Goal: Task Accomplishment & Management: Use online tool/utility

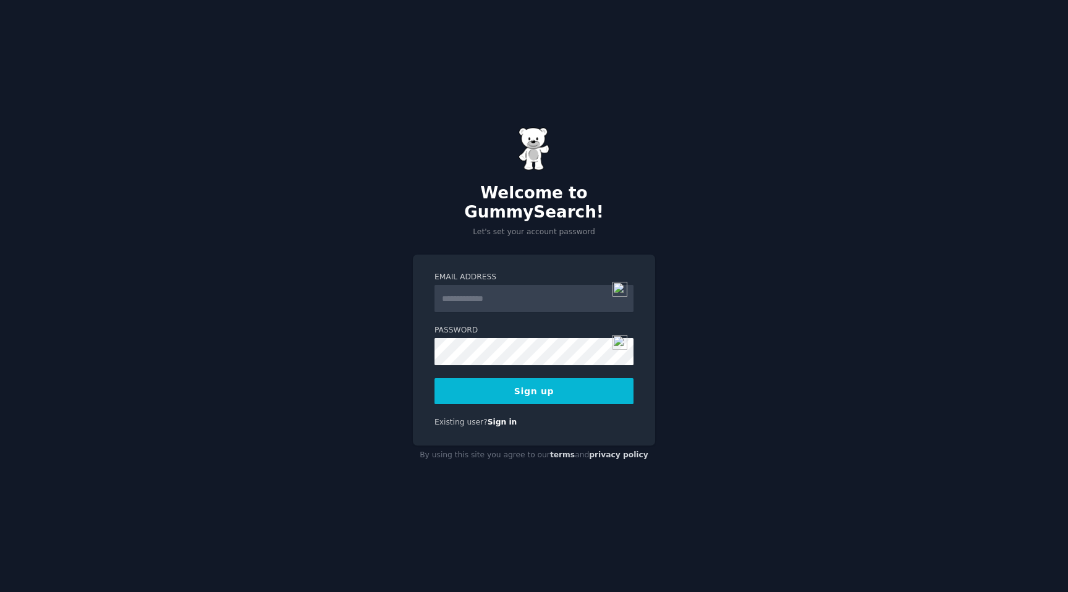
click at [481, 297] on input "Email Address" at bounding box center [533, 298] width 199 height 27
click at [534, 389] on button "Sign up" at bounding box center [533, 391] width 199 height 26
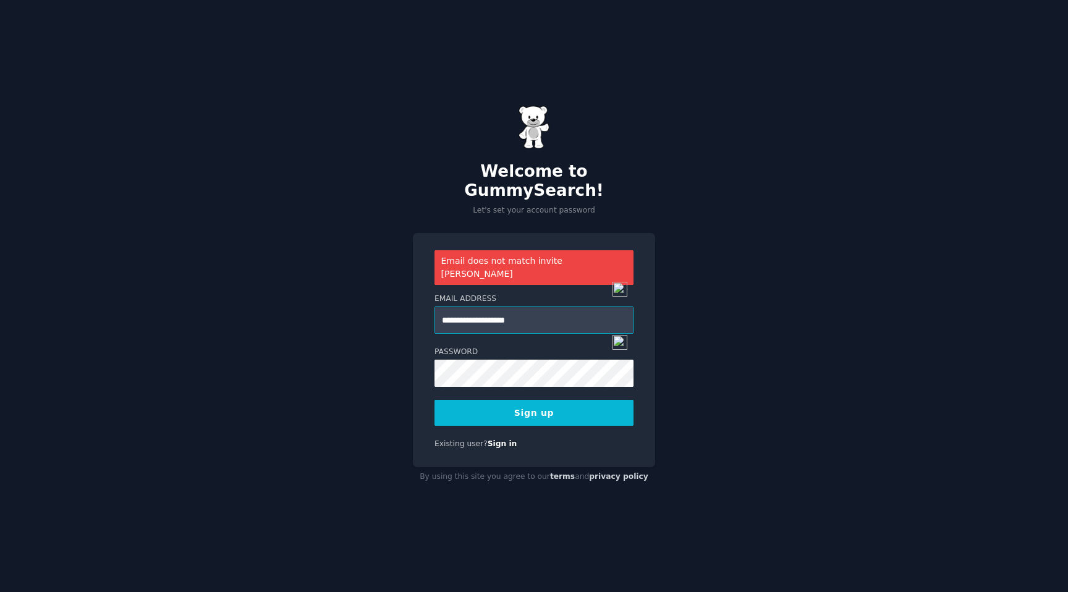
click at [481, 306] on input "**********" at bounding box center [533, 319] width 199 height 27
type input "**********"
click at [514, 412] on div "**********" at bounding box center [534, 350] width 242 height 234
click at [519, 400] on button "Sign up" at bounding box center [533, 413] width 199 height 26
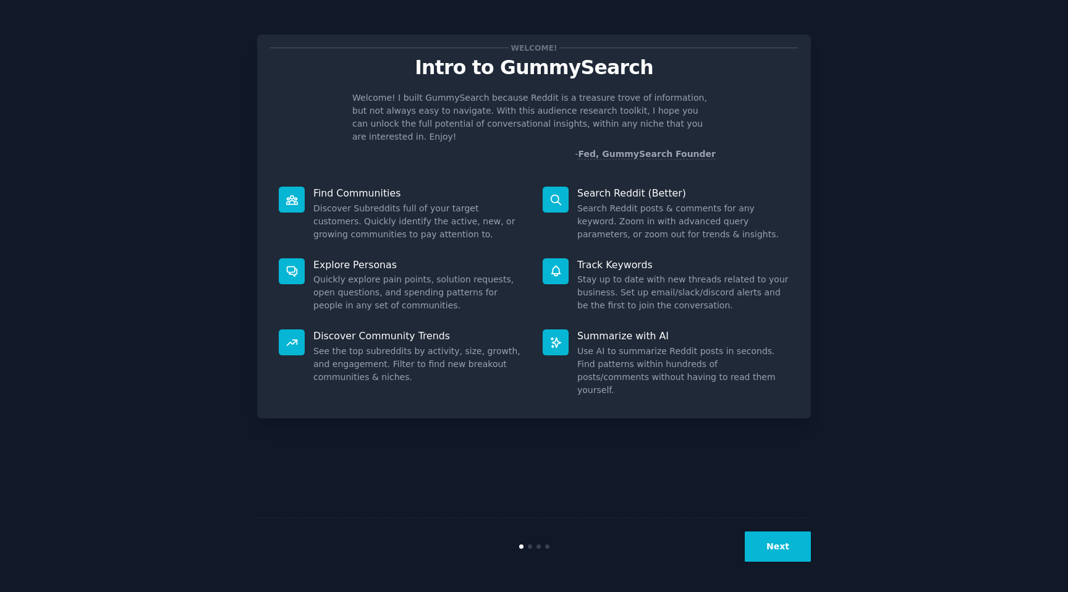
click at [790, 541] on button "Next" at bounding box center [777, 546] width 66 height 30
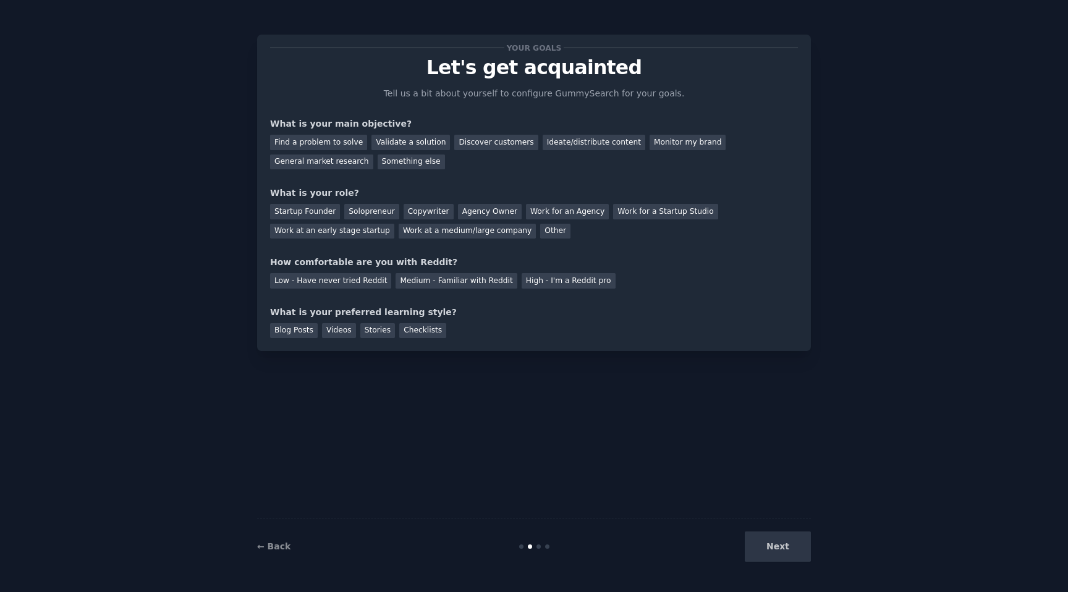
click at [787, 547] on div "Next" at bounding box center [718, 546] width 185 height 30
click at [786, 542] on div "Next" at bounding box center [718, 546] width 185 height 30
click at [359, 161] on div "General market research" at bounding box center [321, 161] width 103 height 15
click at [491, 213] on div "Agency Owner" at bounding box center [490, 211] width 64 height 15
click at [547, 280] on div "High - I'm a Reddit pro" at bounding box center [568, 280] width 94 height 15
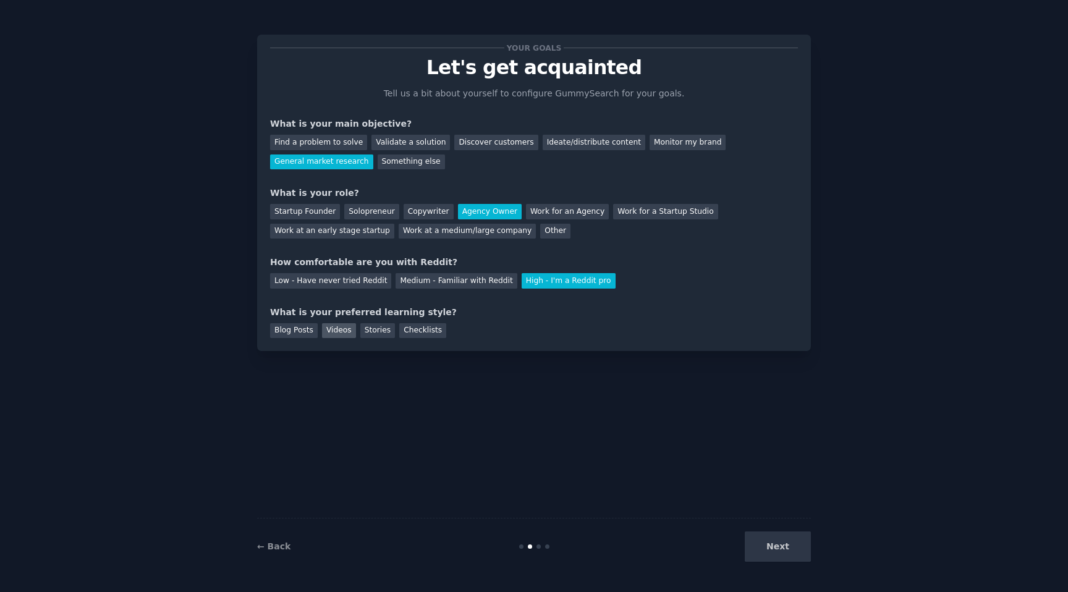
click at [323, 332] on div "Videos" at bounding box center [339, 330] width 34 height 15
click at [784, 553] on button "Next" at bounding box center [777, 546] width 66 height 30
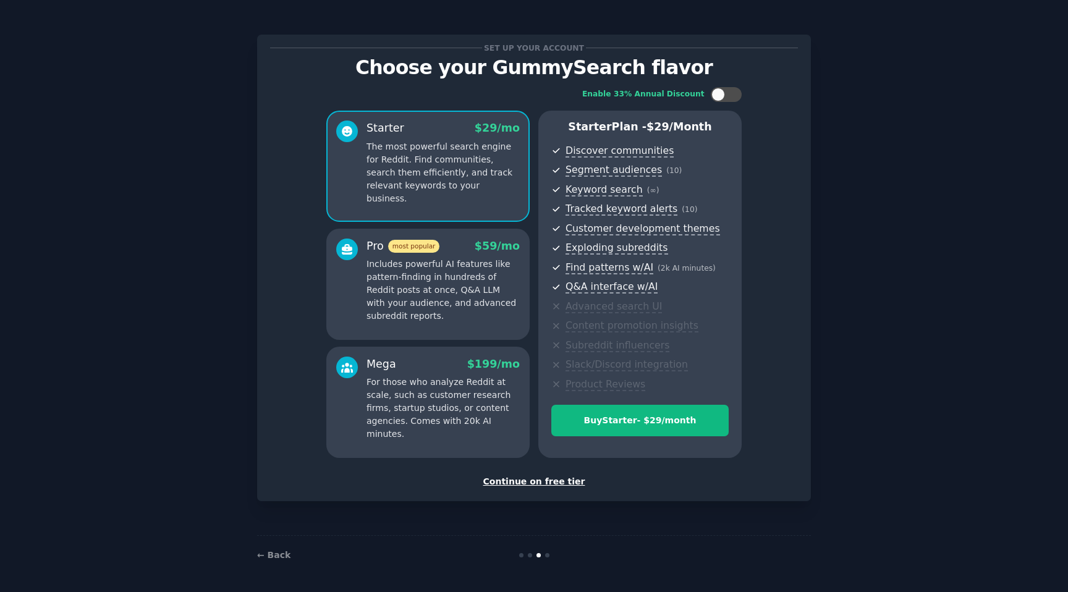
click at [567, 484] on div "Continue on free tier" at bounding box center [534, 481] width 528 height 13
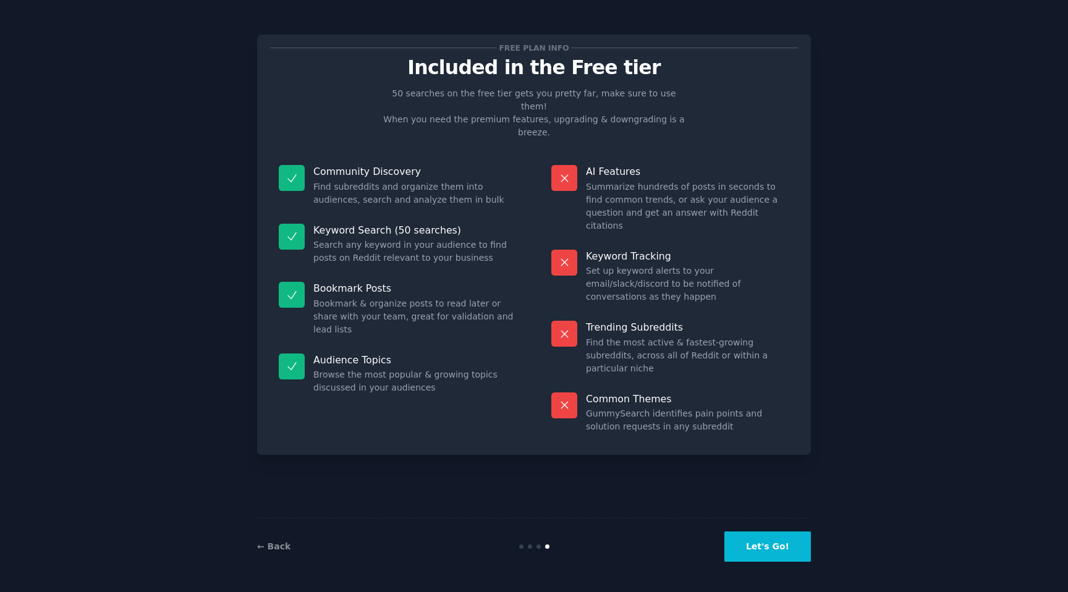
click at [769, 542] on button "Let's Go!" at bounding box center [767, 546] width 86 height 30
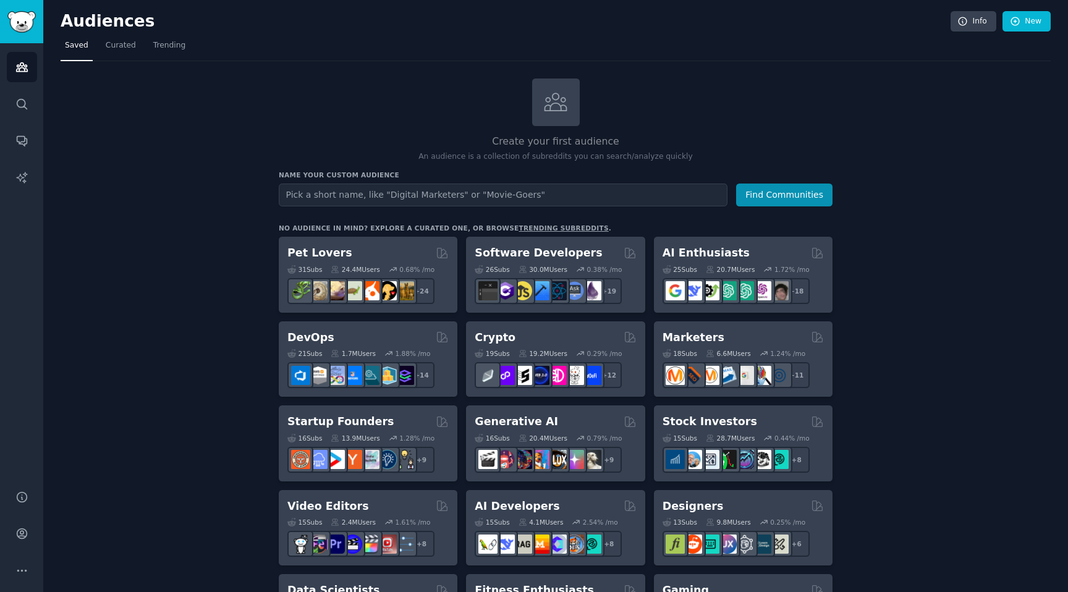
click at [418, 200] on input "text" at bounding box center [503, 194] width 449 height 23
type input "r/hemorrhoid"
click at [773, 192] on button "Find Communities" at bounding box center [784, 194] width 96 height 23
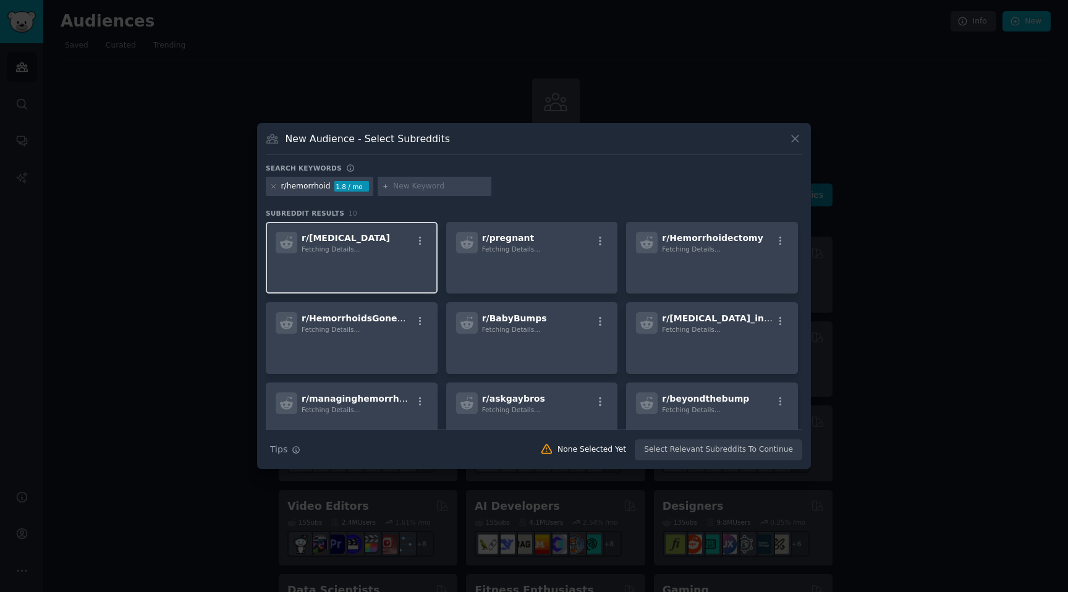
click at [356, 241] on div "r/ hemorrhoid Fetching Details..." at bounding box center [352, 243] width 152 height 22
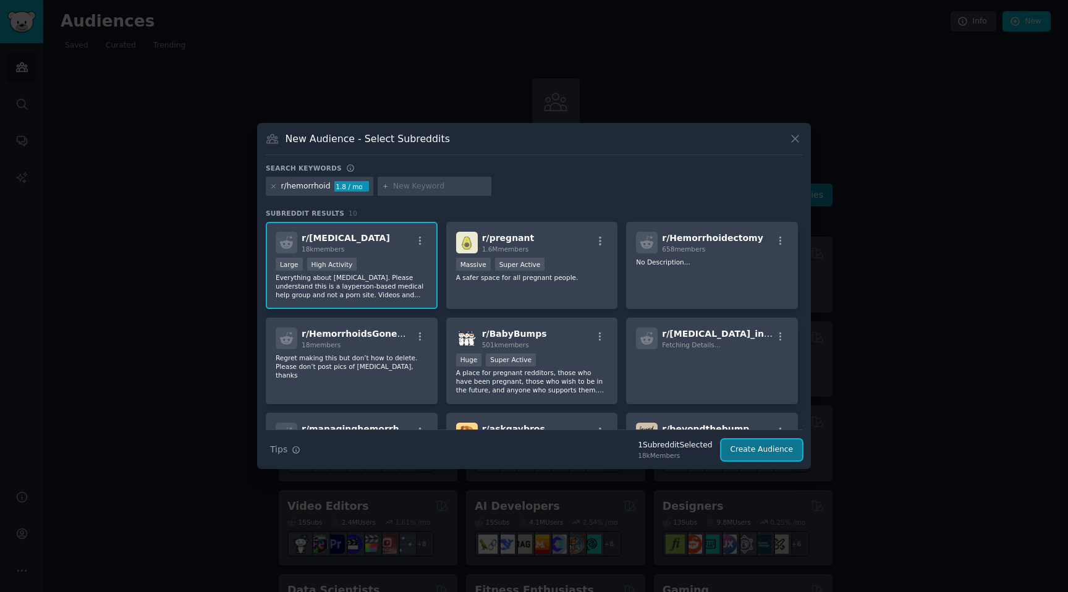
click at [751, 442] on button "Create Audience" at bounding box center [762, 449] width 82 height 21
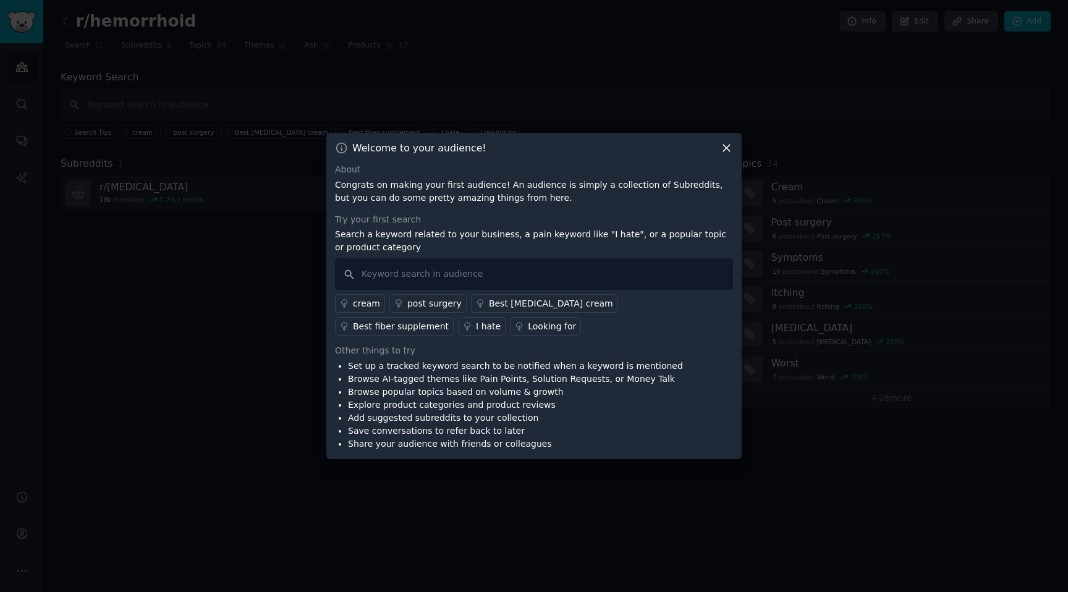
click at [727, 148] on icon at bounding box center [726, 147] width 13 height 13
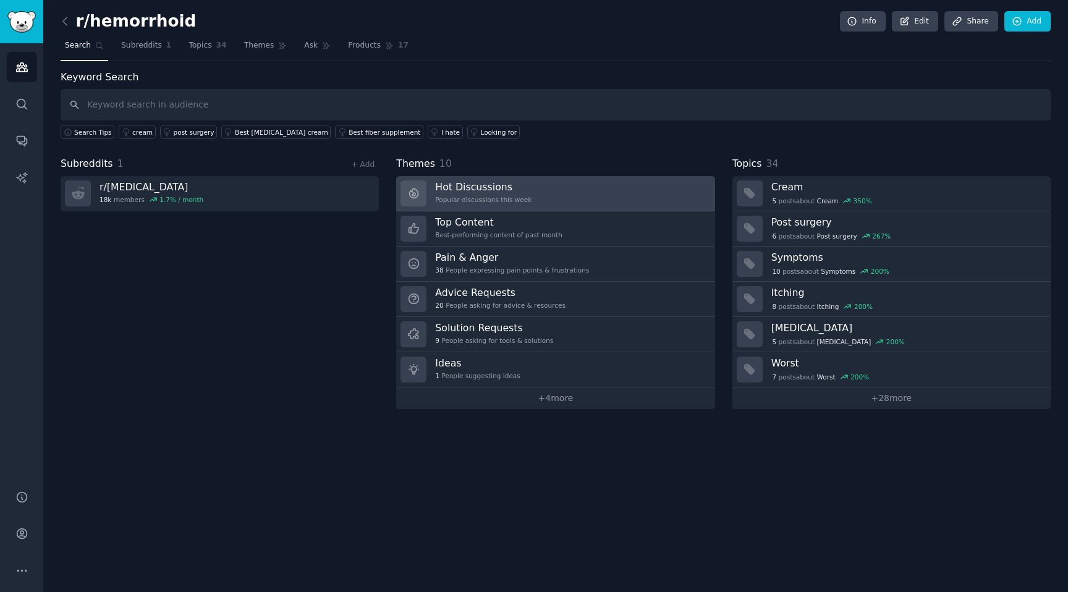
click at [525, 201] on div "Popular discussions this week" at bounding box center [483, 199] width 96 height 9
